Goal: Check status: Check status

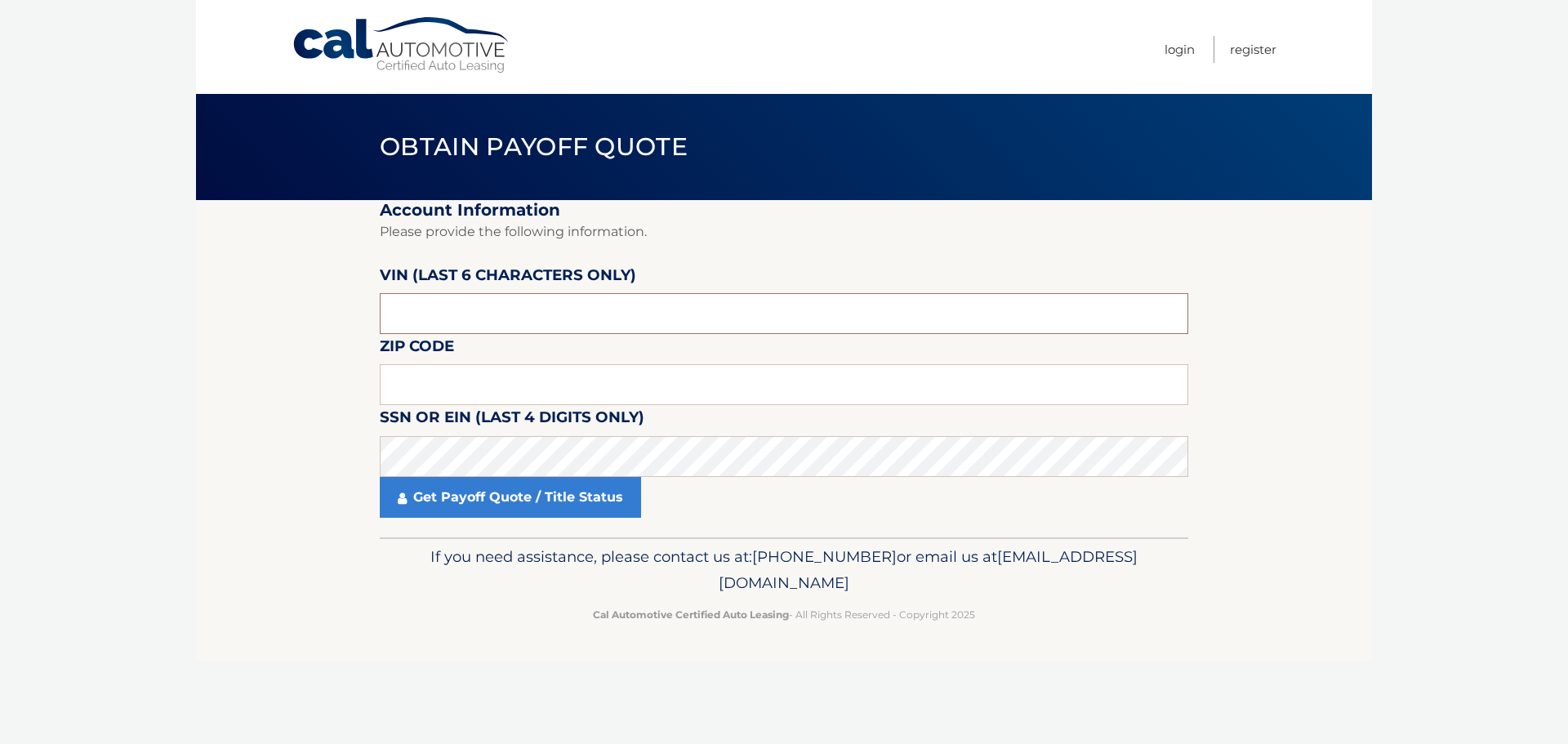
click at [541, 314] on input "text" at bounding box center [784, 314] width 808 height 41
paste input "195564"
type input "195564"
type input "19355"
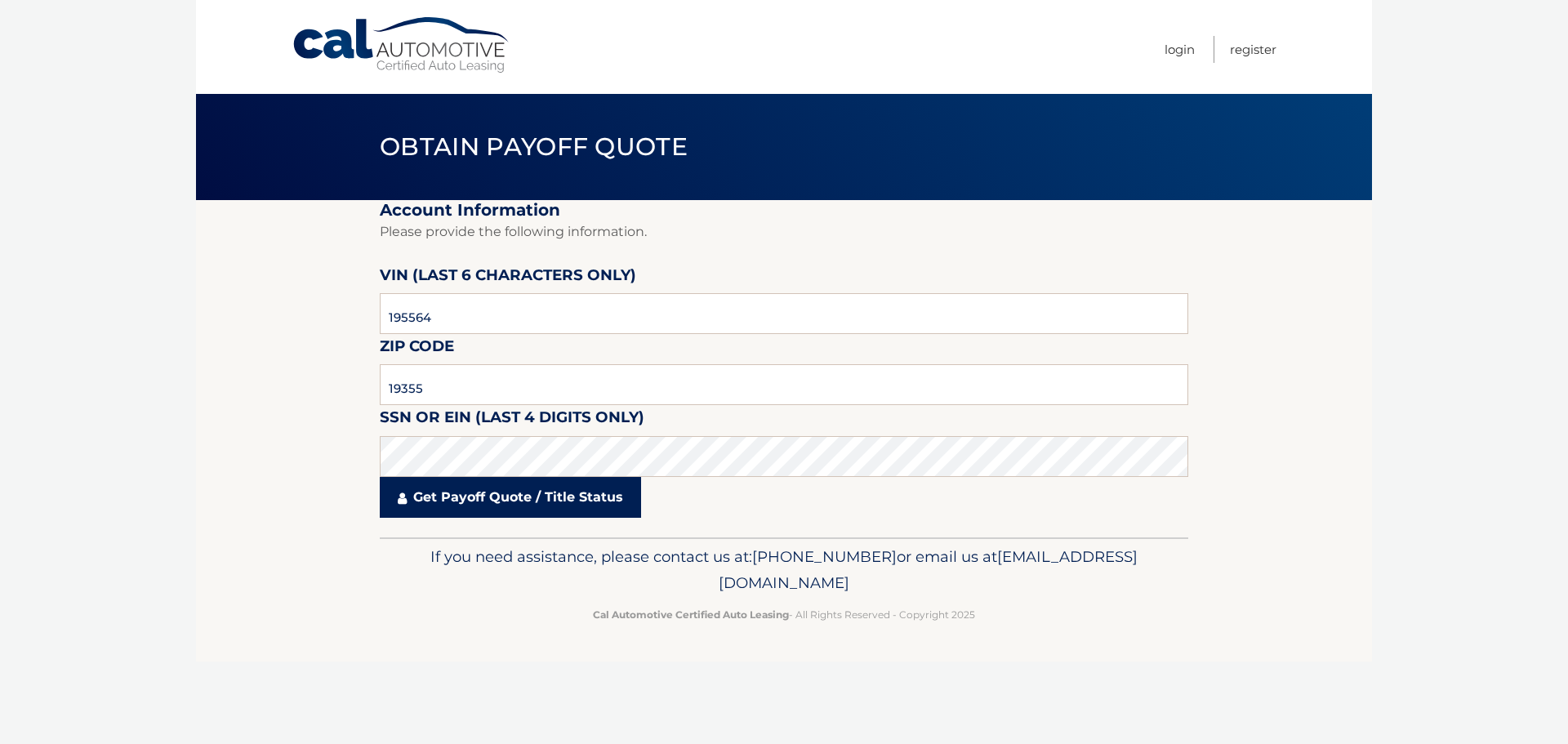
click at [541, 502] on link "Get Payoff Quote / Title Status" at bounding box center [510, 497] width 261 height 41
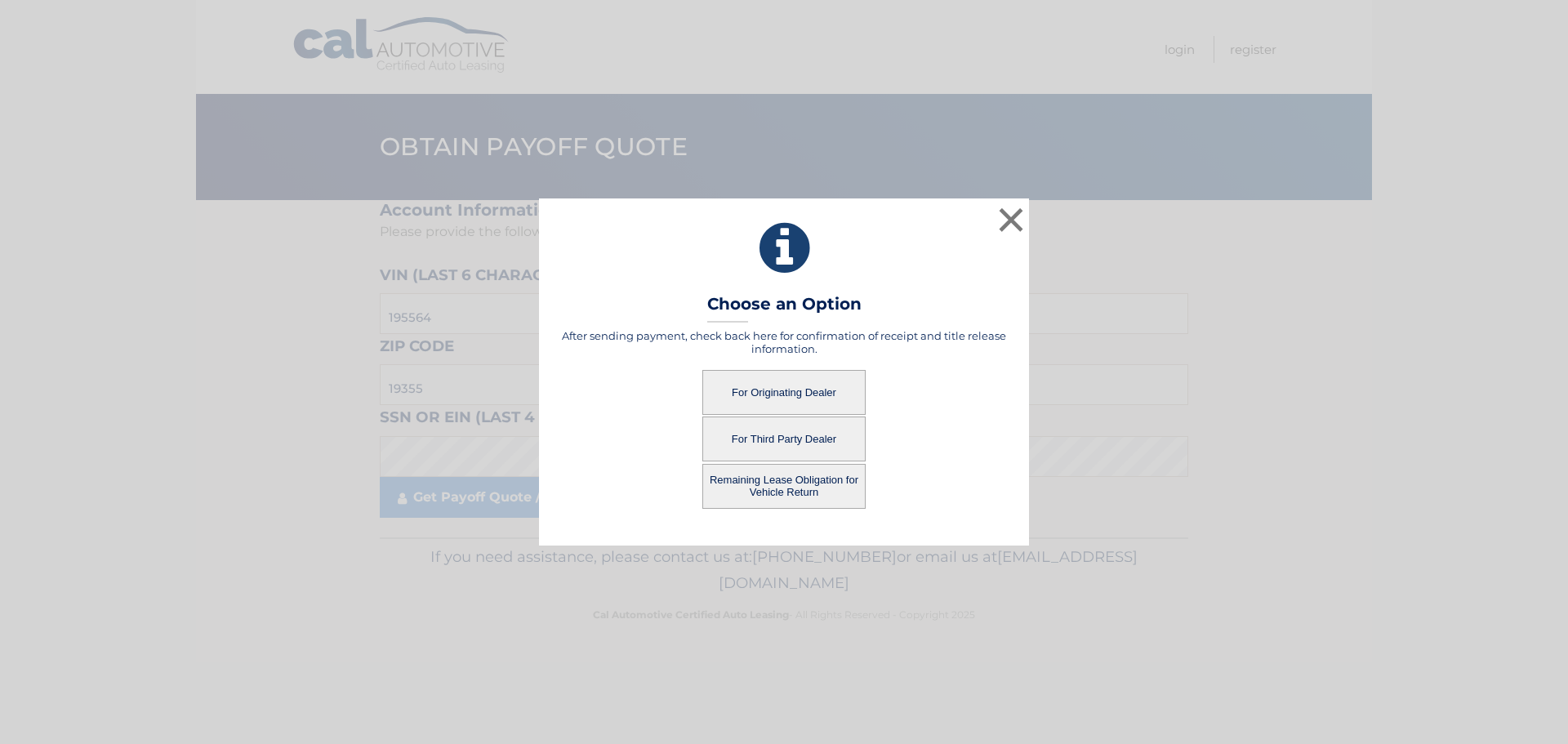
click at [796, 397] on button "For Originating Dealer" at bounding box center [784, 392] width 163 height 45
click at [796, 390] on button "For Originating Dealer" at bounding box center [784, 392] width 163 height 45
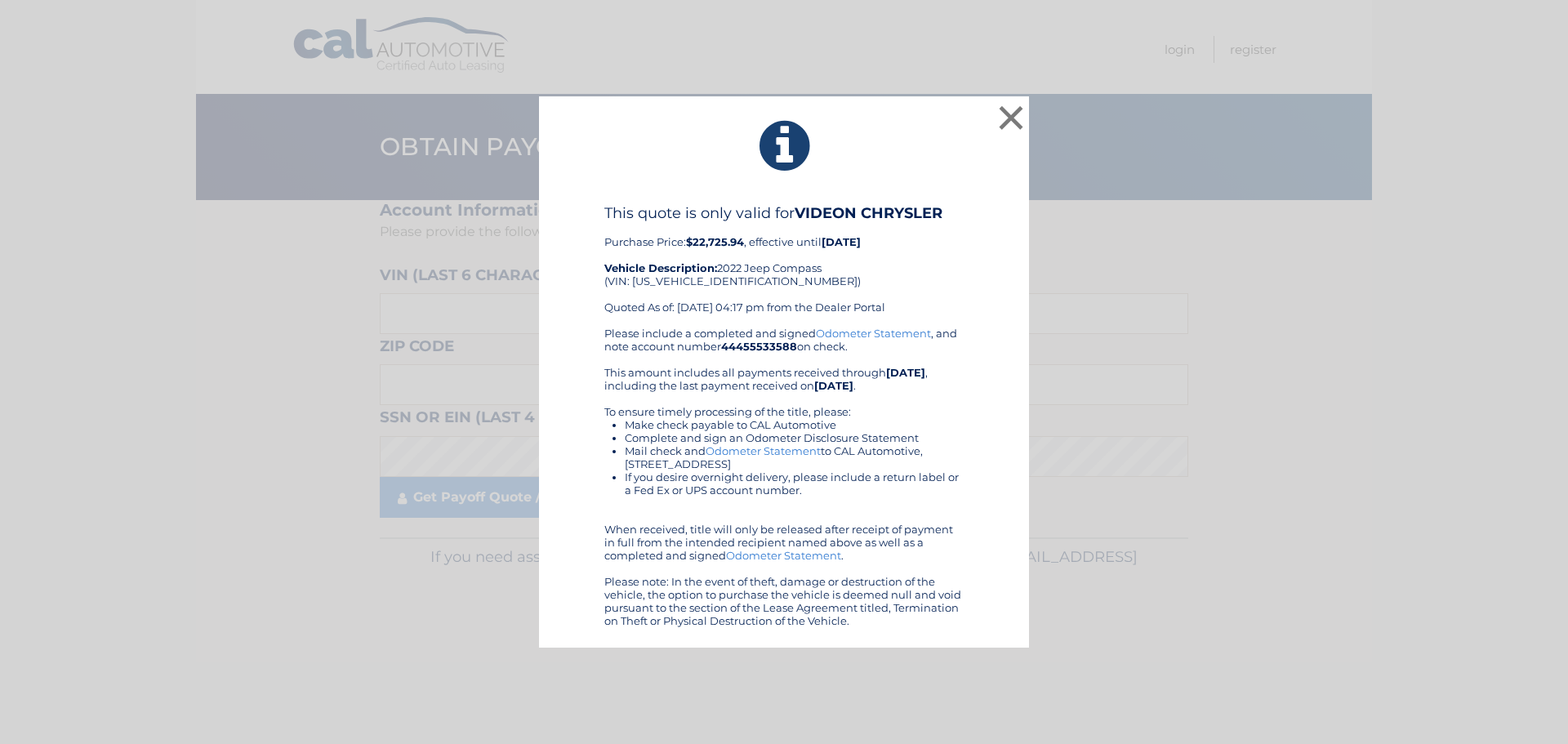
drag, startPoint x: 657, startPoint y: 372, endPoint x: 803, endPoint y: 373, distance: 146.0
click at [803, 373] on div "Please include a completed and signed Odometer Statement , and note account num…" at bounding box center [784, 477] width 359 height 301
